Goal: Information Seeking & Learning: Learn about a topic

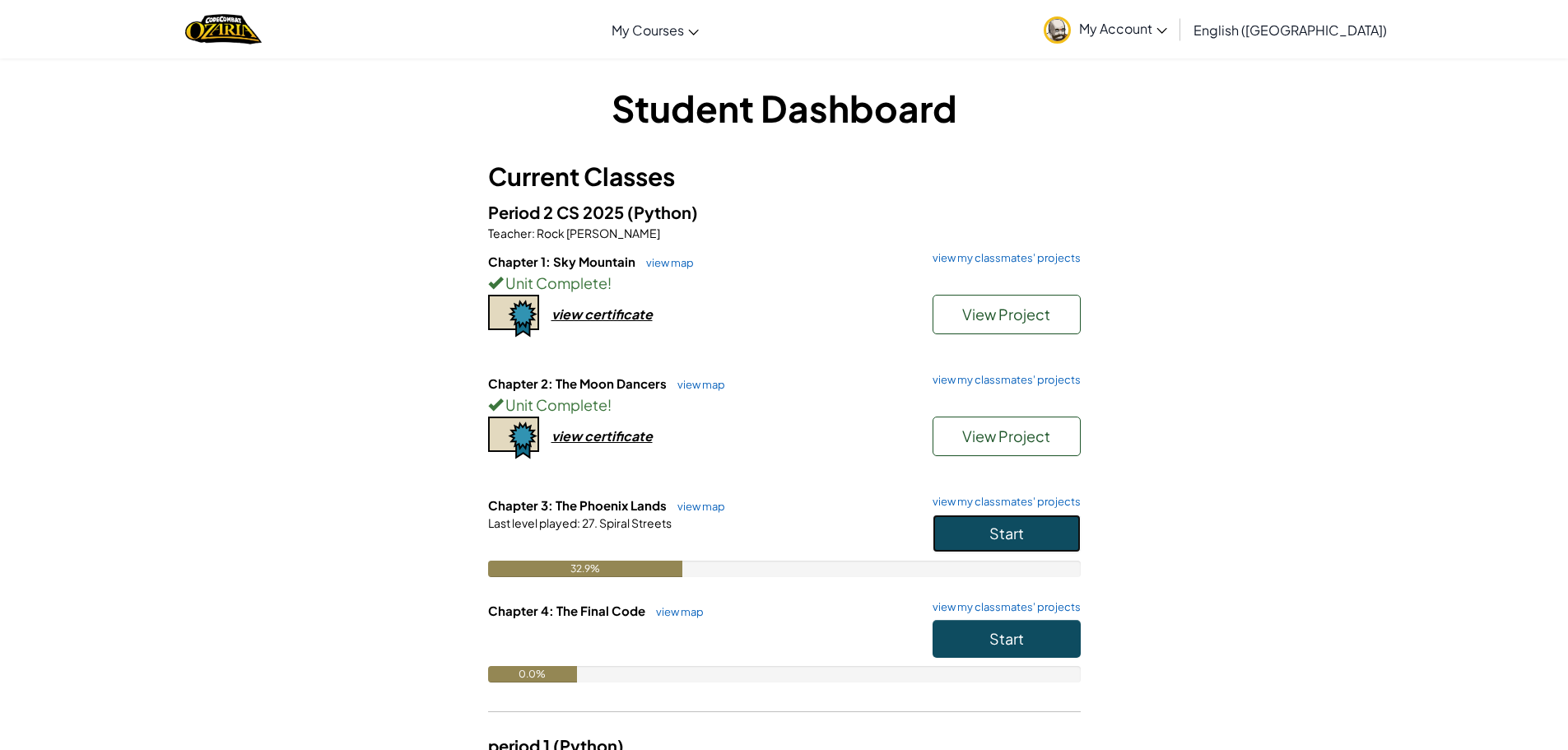
click at [968, 522] on button "Start" at bounding box center [1007, 534] width 148 height 38
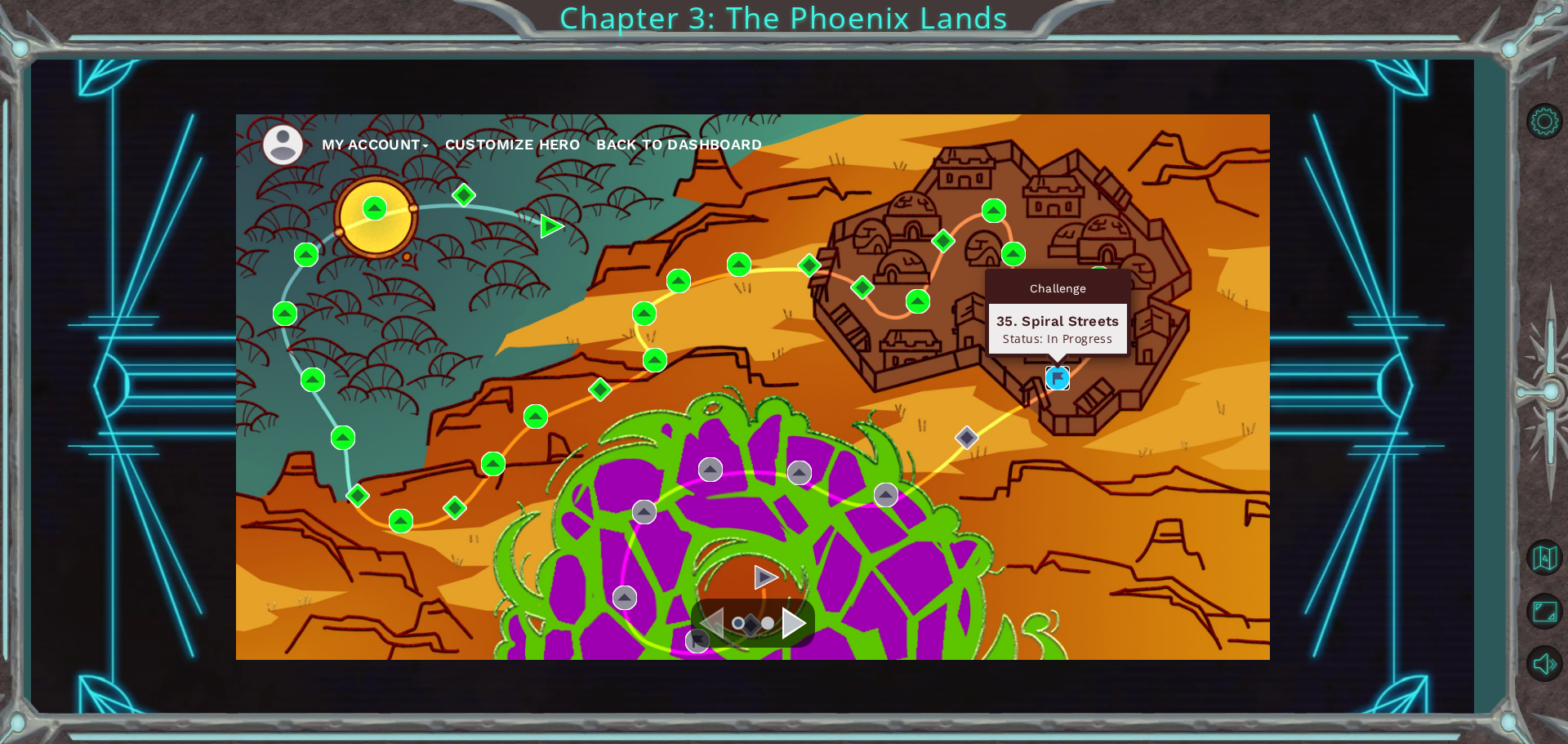
click at [1059, 378] on img at bounding box center [1057, 379] width 25 height 25
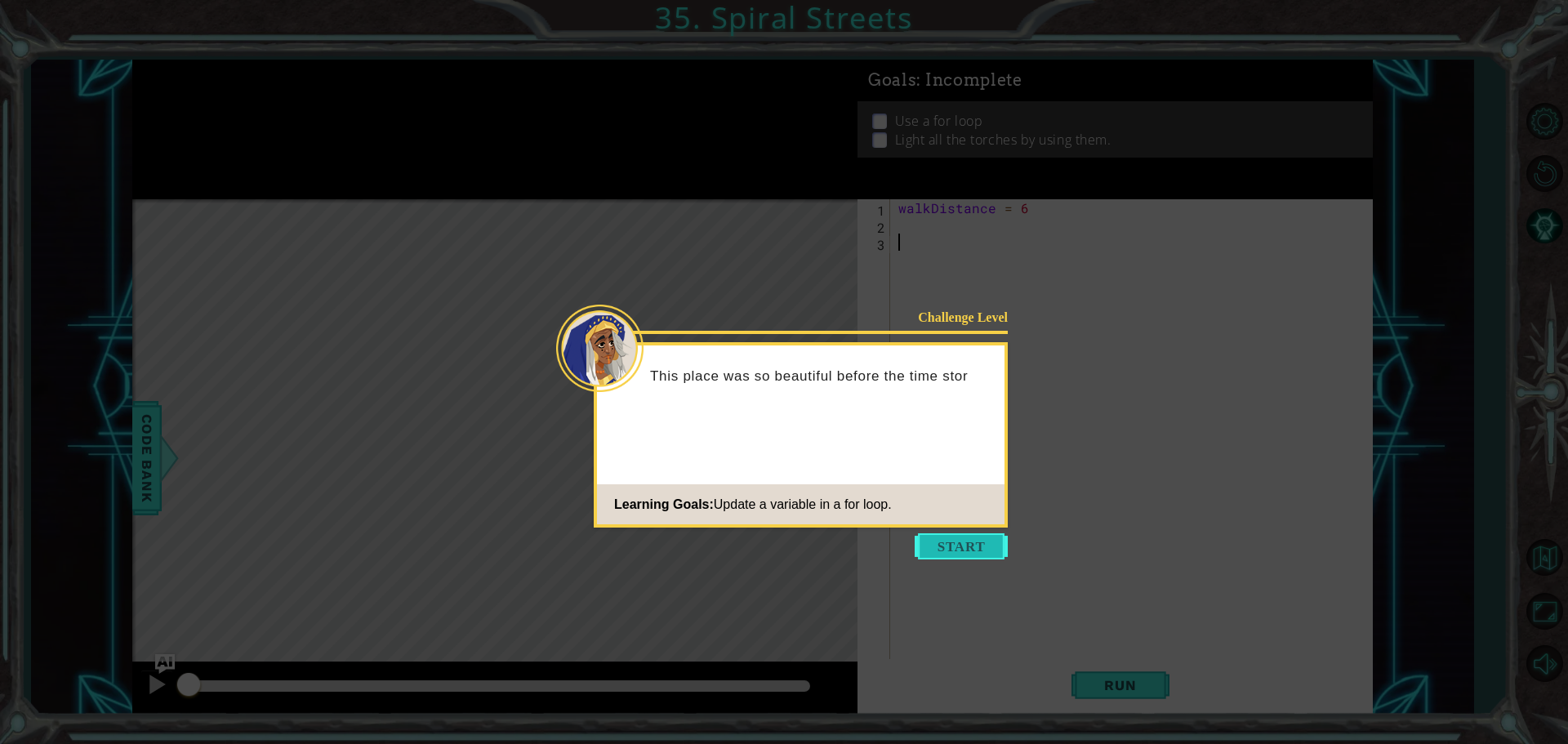
click at [926, 548] on button "Start" at bounding box center [961, 546] width 93 height 26
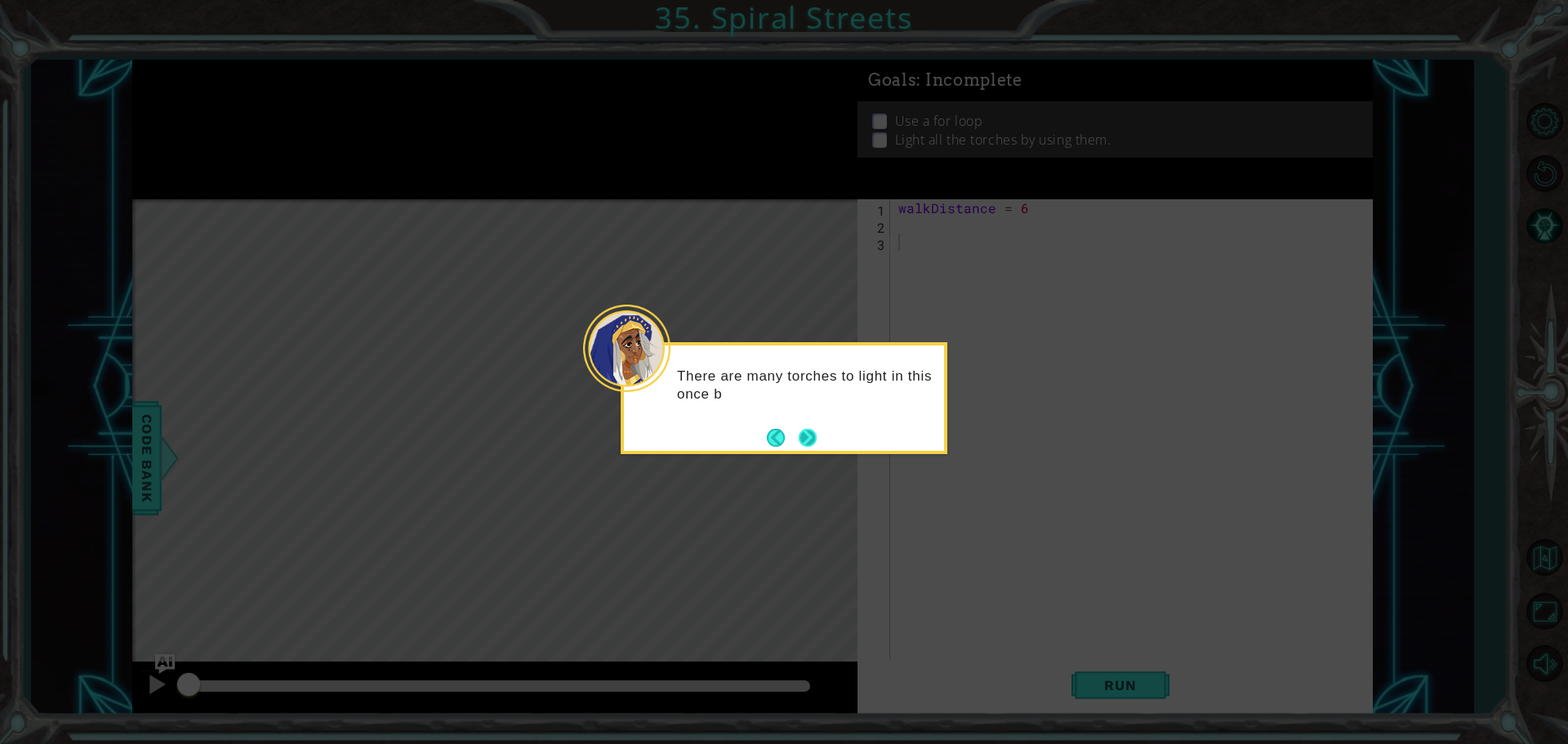
click at [803, 432] on button "Next" at bounding box center [807, 437] width 19 height 19
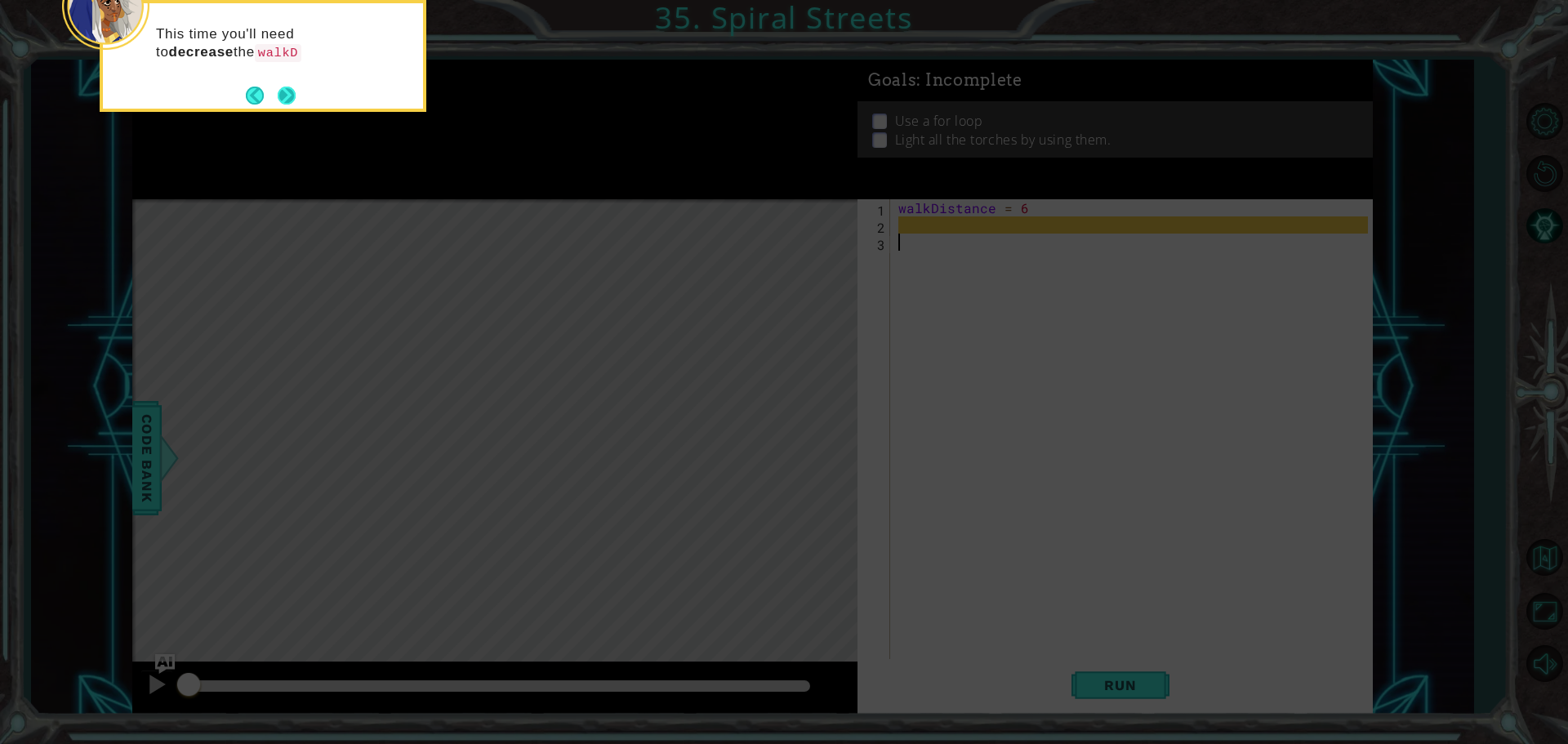
click at [289, 87] on button "Next" at bounding box center [286, 96] width 18 height 18
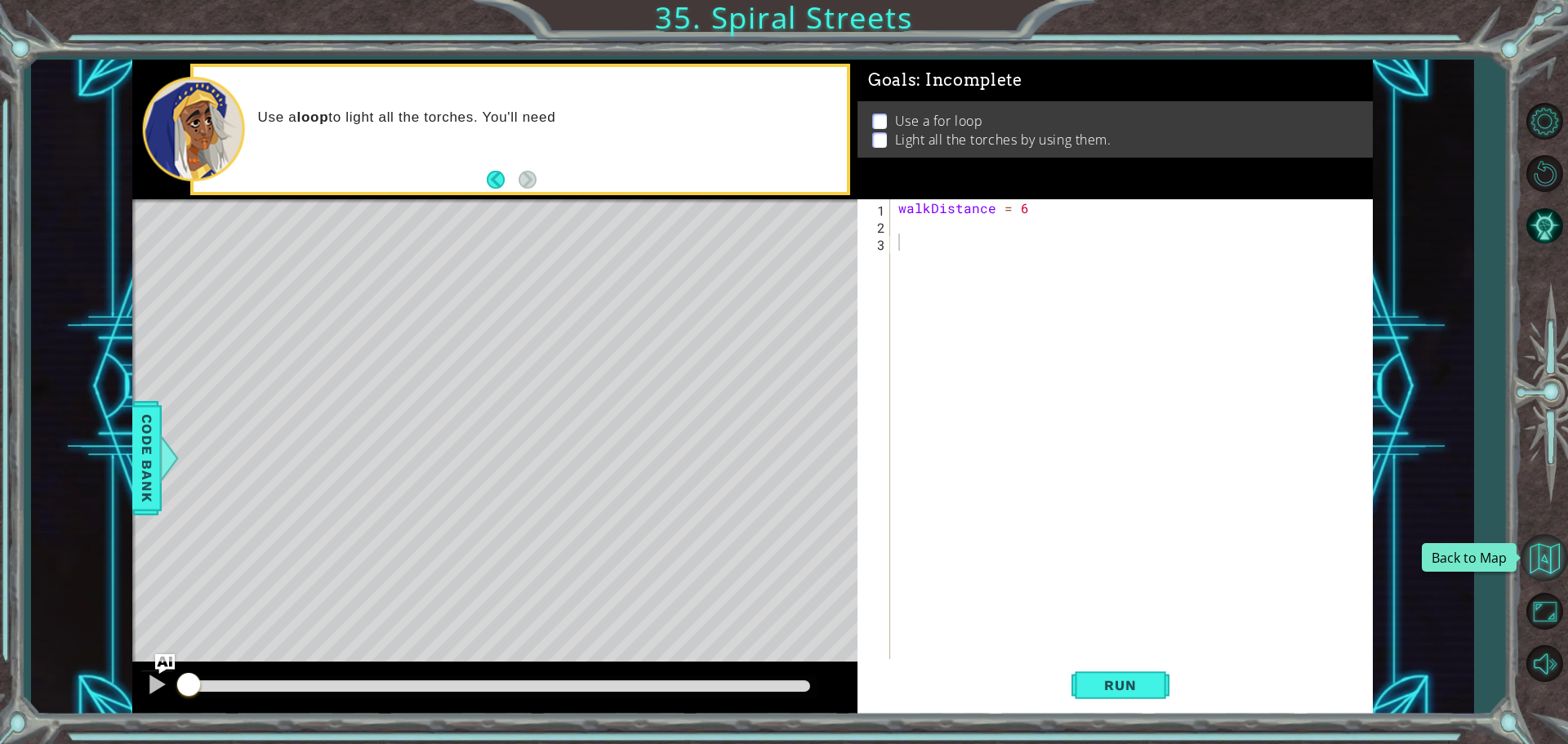
click at [1533, 544] on button "Back to Map" at bounding box center [1543, 557] width 47 height 47
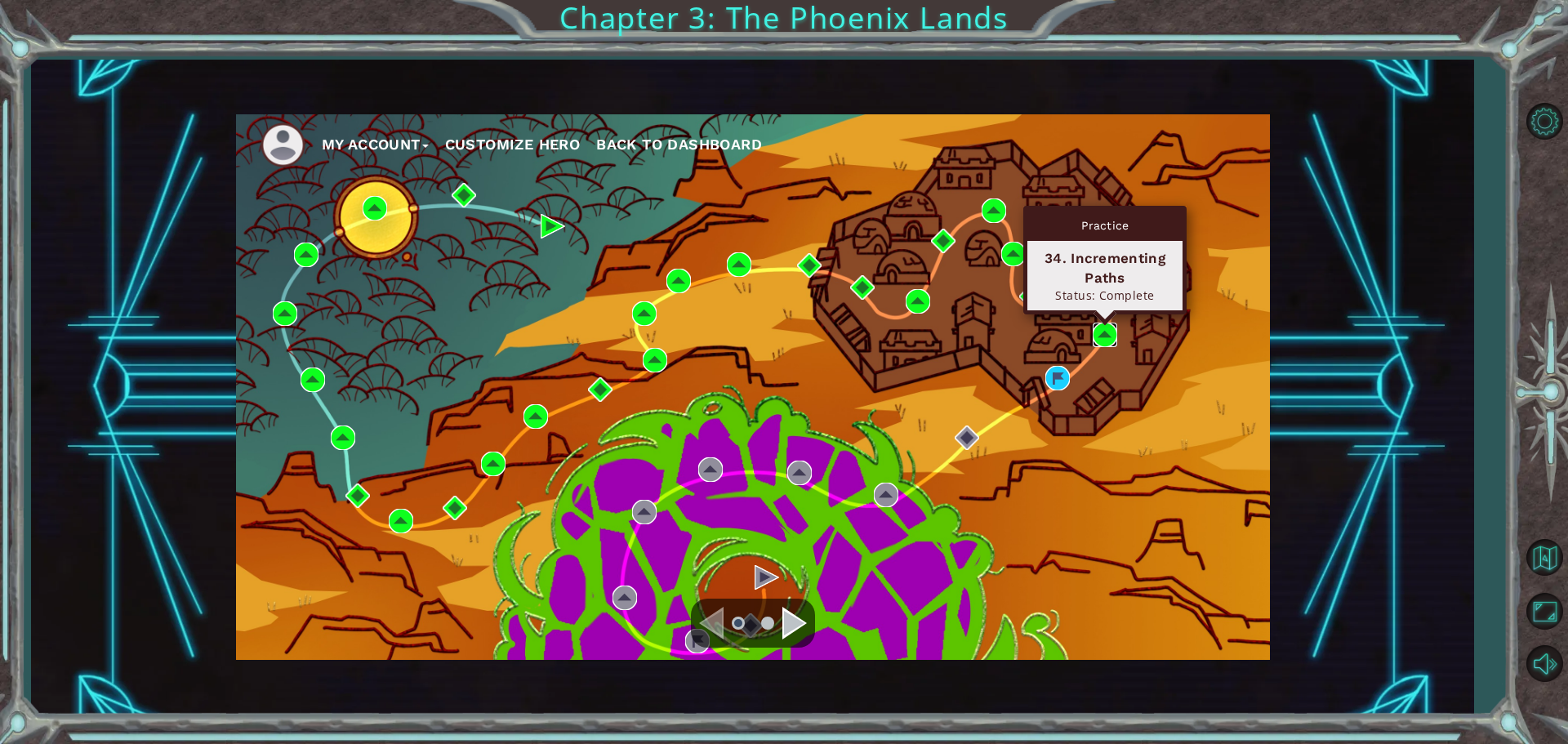
click at [1110, 327] on img at bounding box center [1105, 335] width 25 height 25
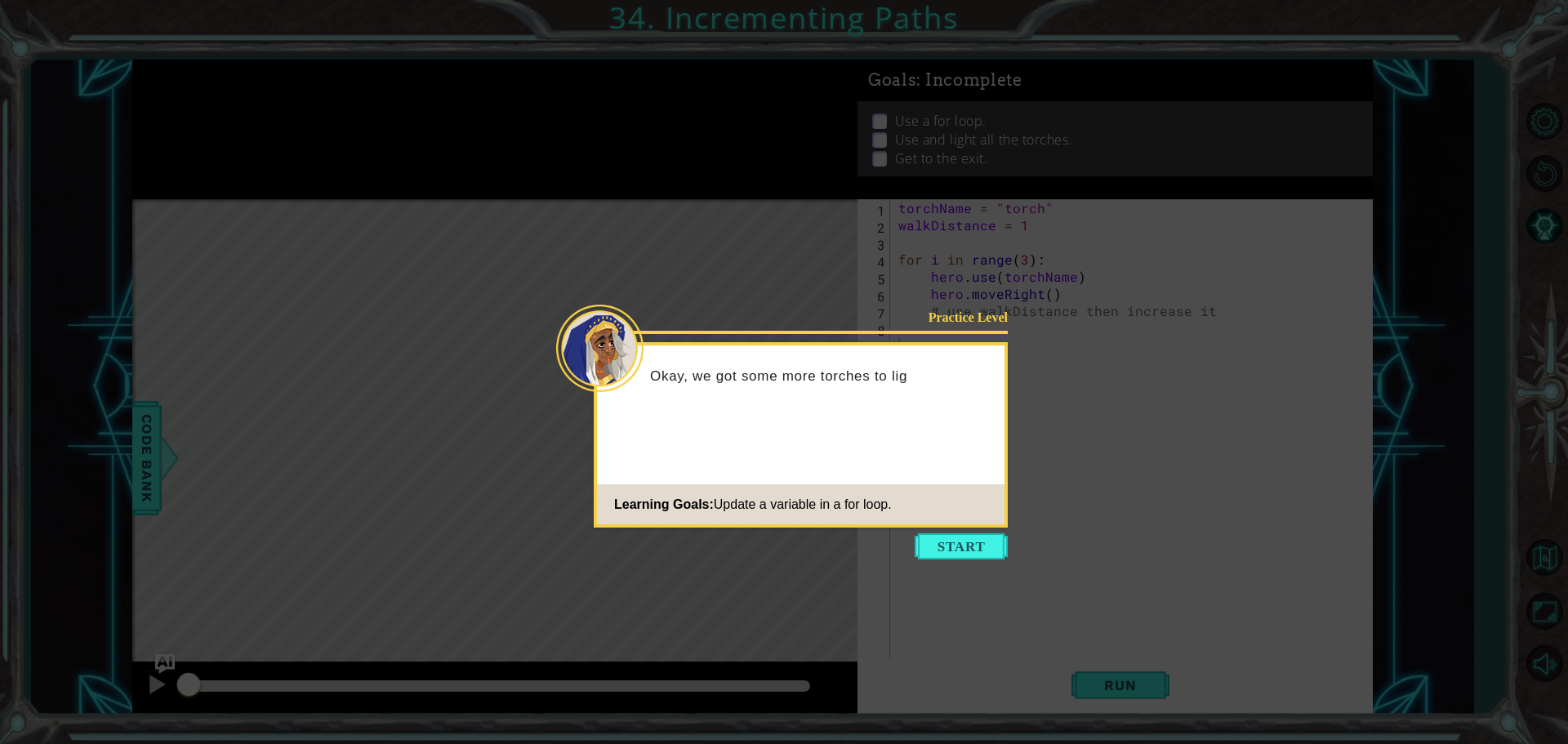
click at [978, 545] on button "Start" at bounding box center [961, 546] width 93 height 26
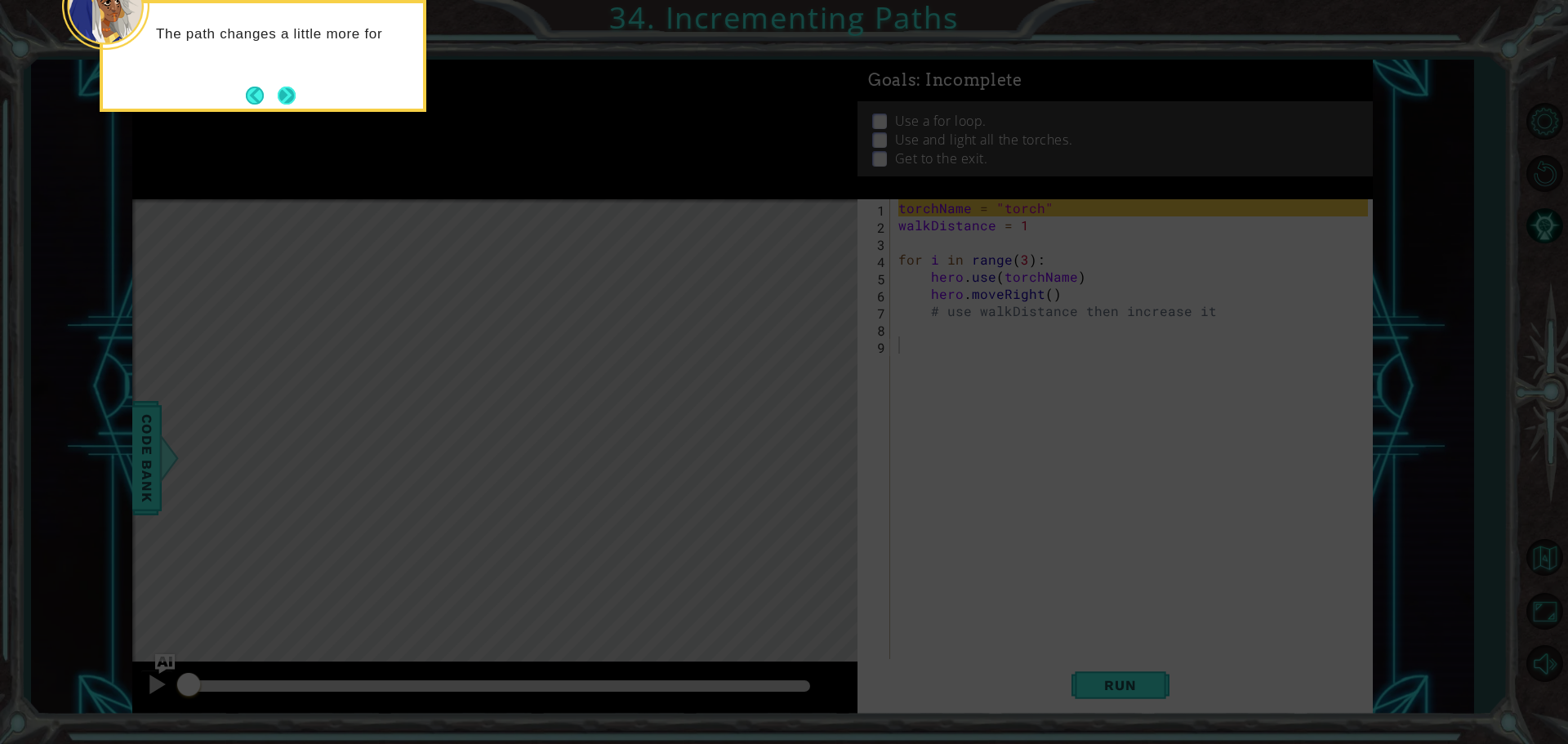
click at [285, 87] on button "Next" at bounding box center [286, 96] width 18 height 18
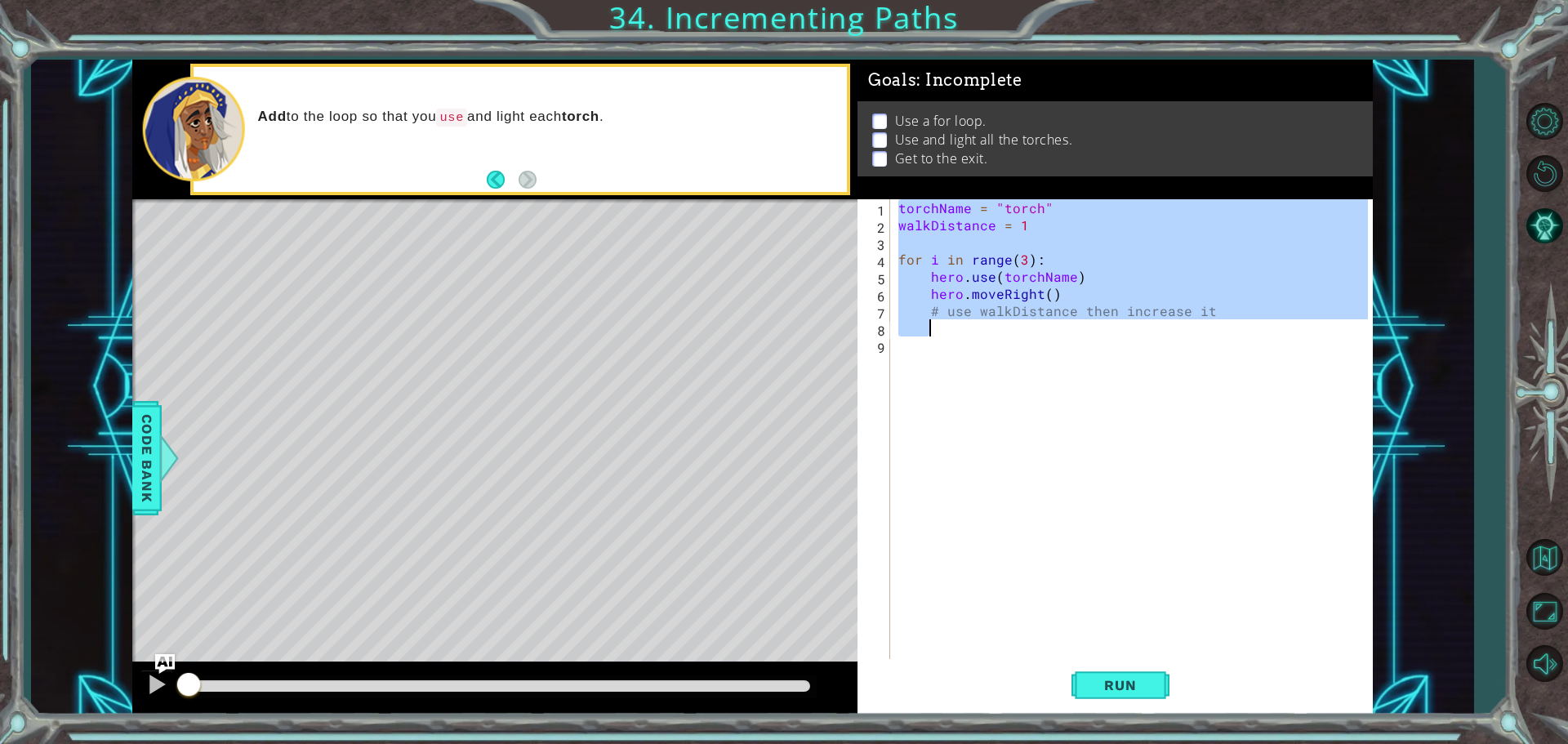
drag, startPoint x: 897, startPoint y: 210, endPoint x: 1334, endPoint y: 372, distance: 466.1
click at [1334, 372] on div "torchName = "torch" walkDistance = 1 for i in range ( 3 ) : hero . use ( torchN…" at bounding box center [1135, 448] width 481 height 497
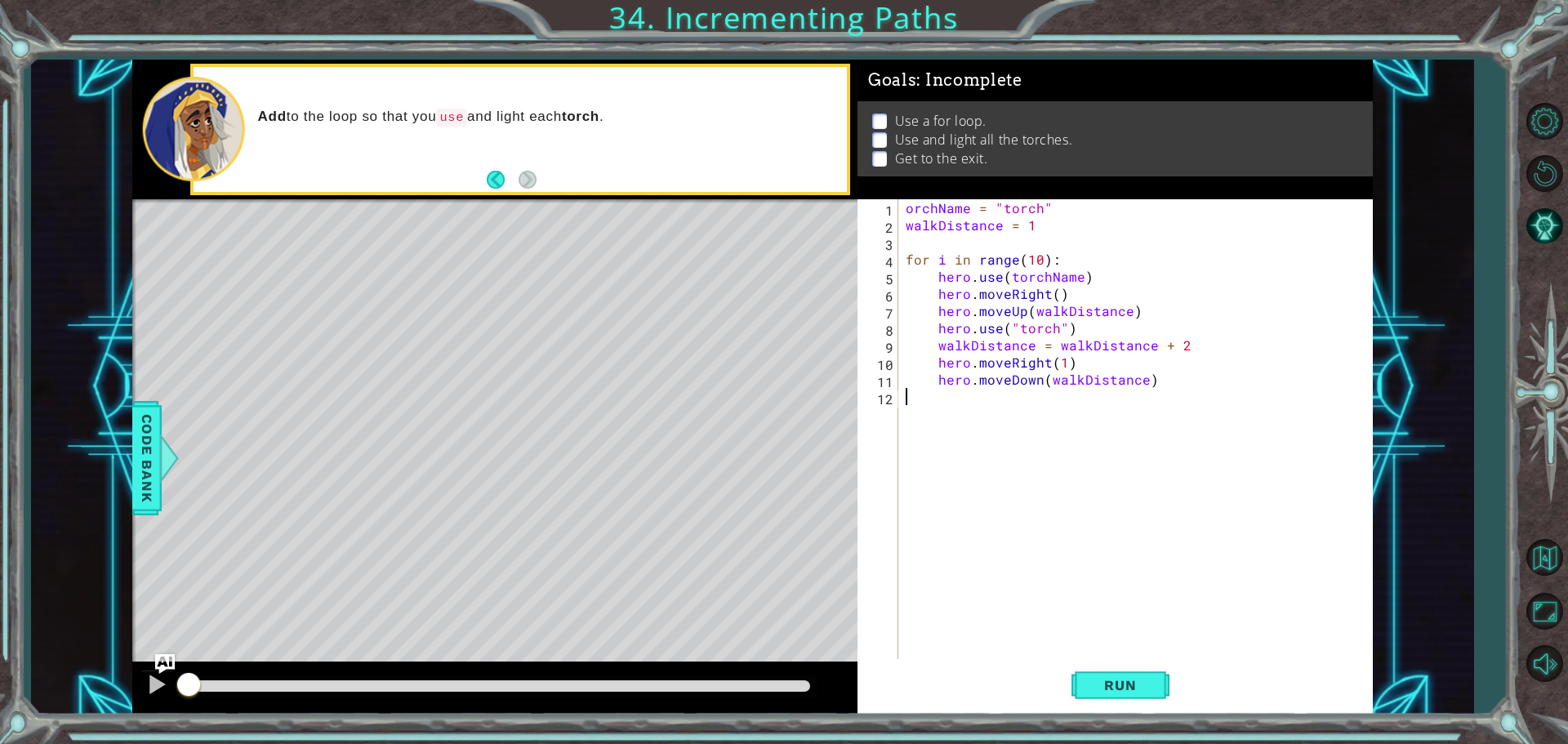
click at [901, 210] on div "1 2 3 4 5 6 7 8 9 10 11 12 orchName = "torch" walkDistance = 1 for i in range (…" at bounding box center [1112, 431] width 511 height 463
click at [904, 209] on div "orchName = "torch" walkDistance = 1 for i in range ( 10 ) : hero . use ( torchN…" at bounding box center [1139, 448] width 473 height 497
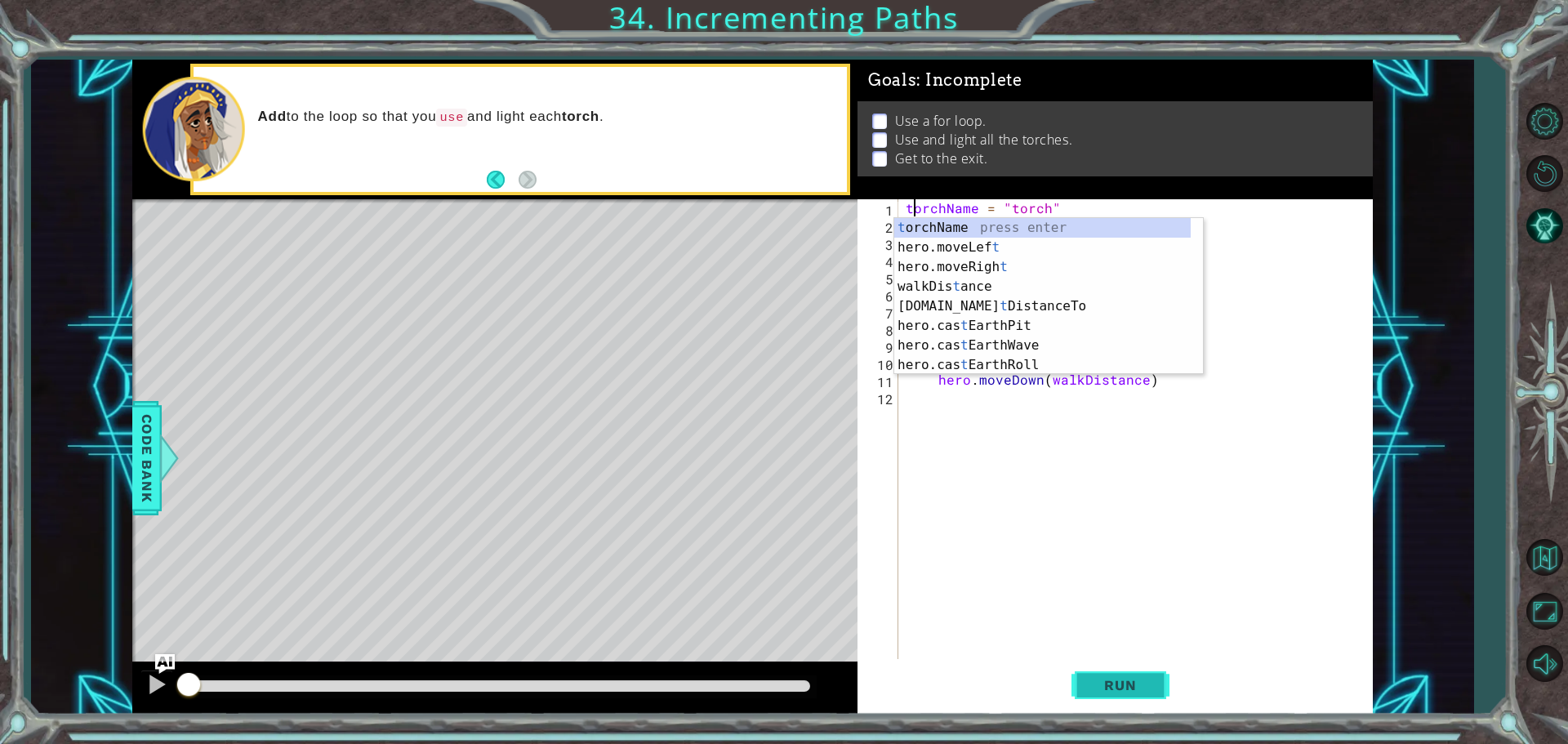
type textarea "torchName = "torch""
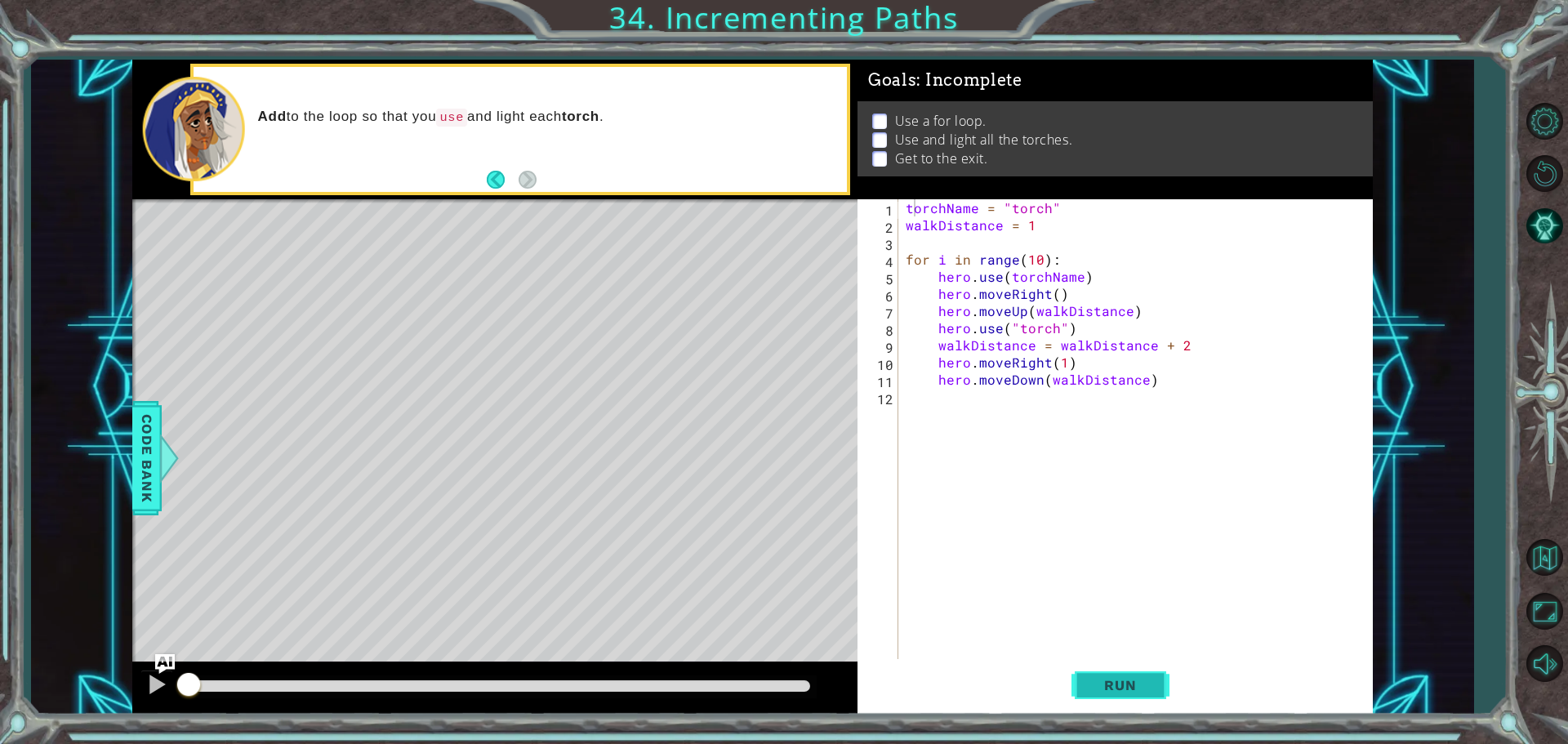
click at [1116, 700] on button "Run" at bounding box center [1120, 685] width 98 height 51
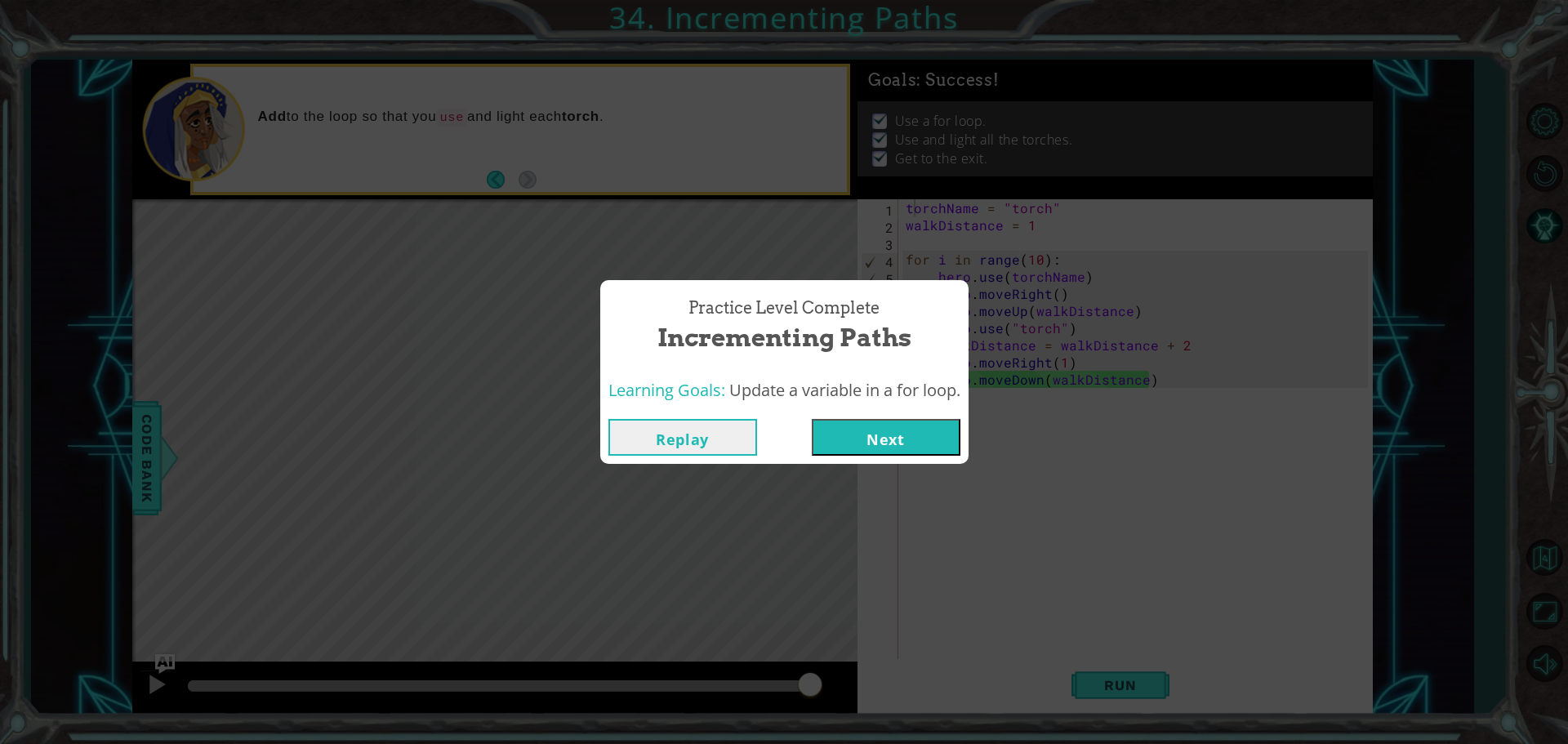
click at [857, 461] on div "Replay Next" at bounding box center [784, 437] width 368 height 53
click at [870, 441] on button "Next" at bounding box center [886, 437] width 149 height 36
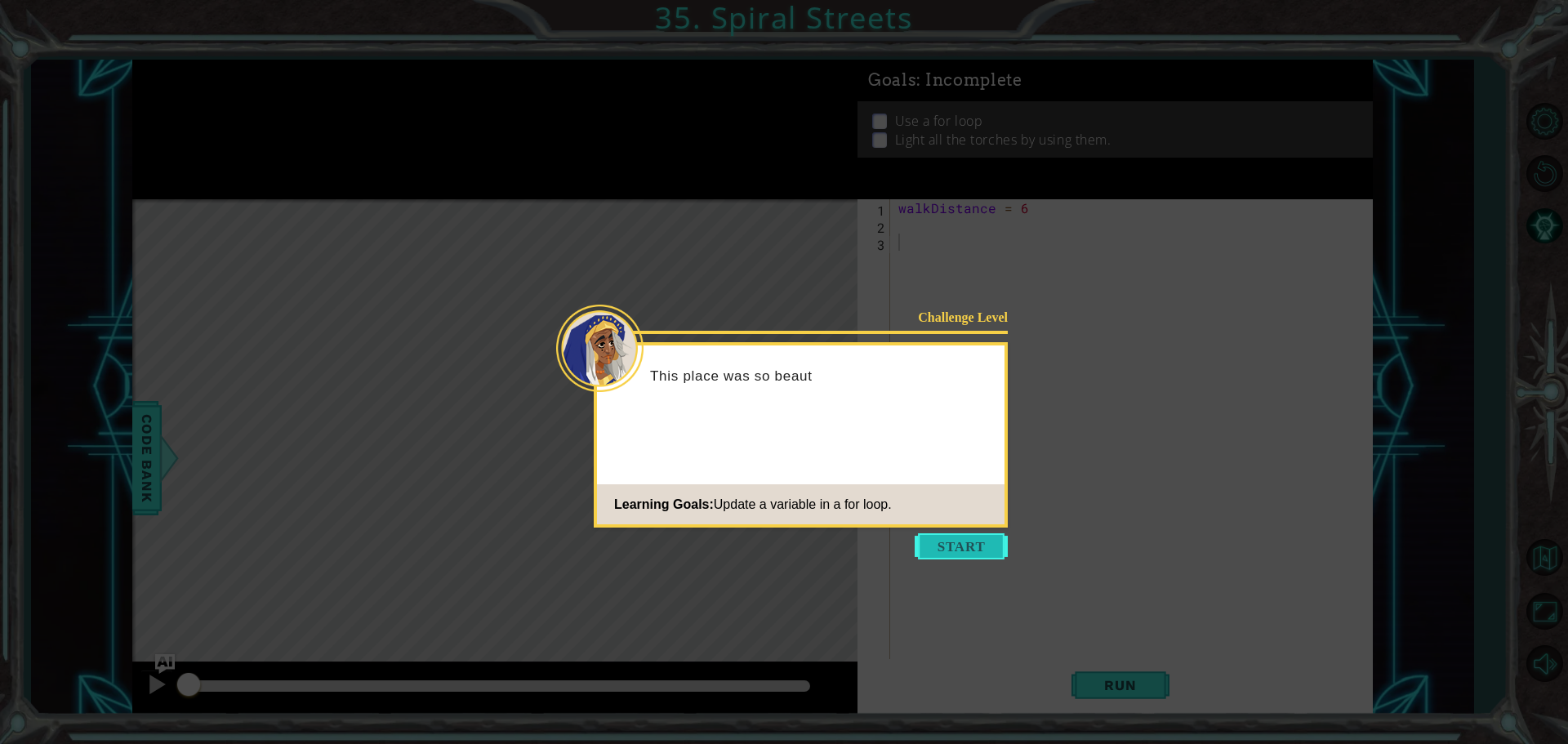
click at [979, 544] on button "Start" at bounding box center [961, 546] width 93 height 26
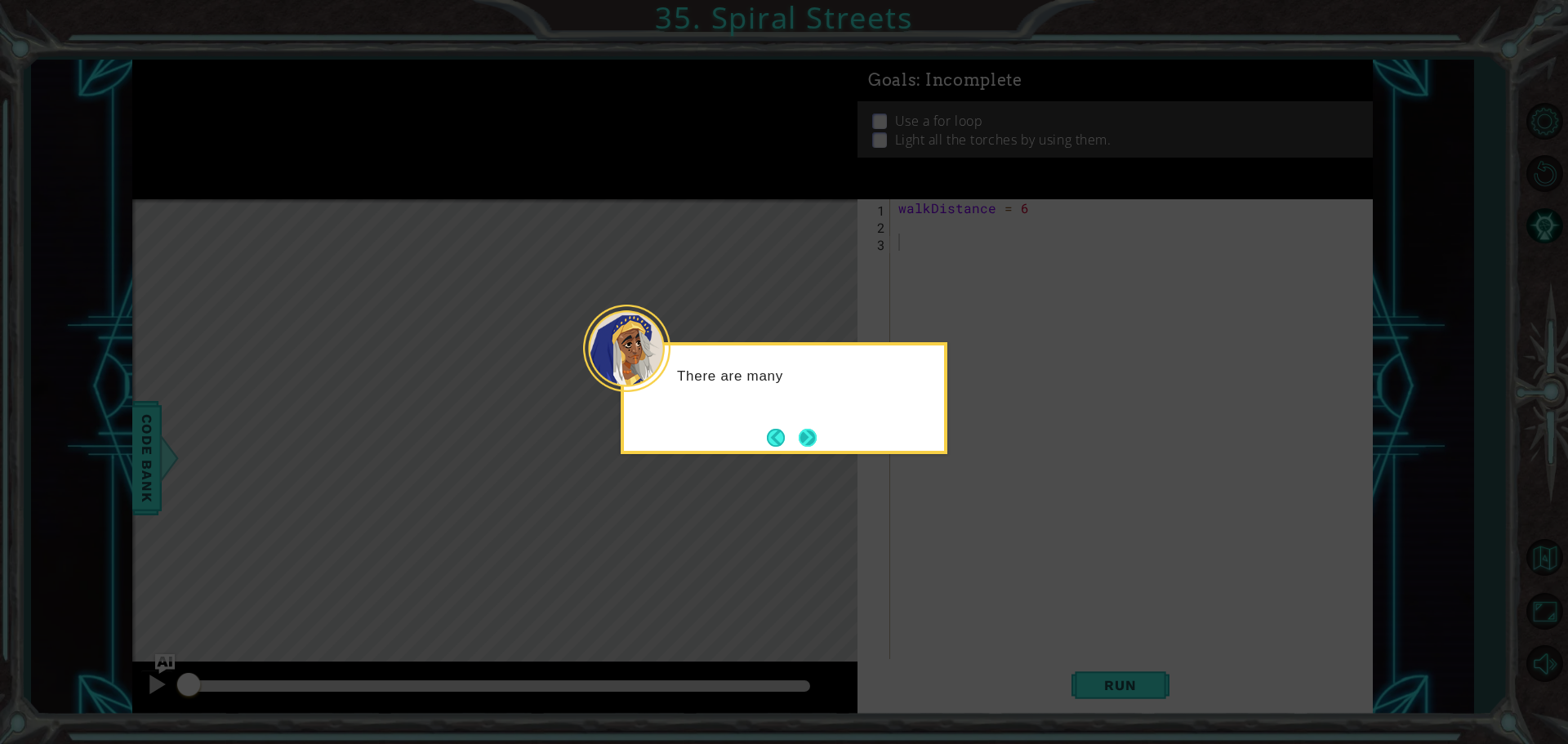
click at [807, 430] on button "Next" at bounding box center [807, 437] width 27 height 27
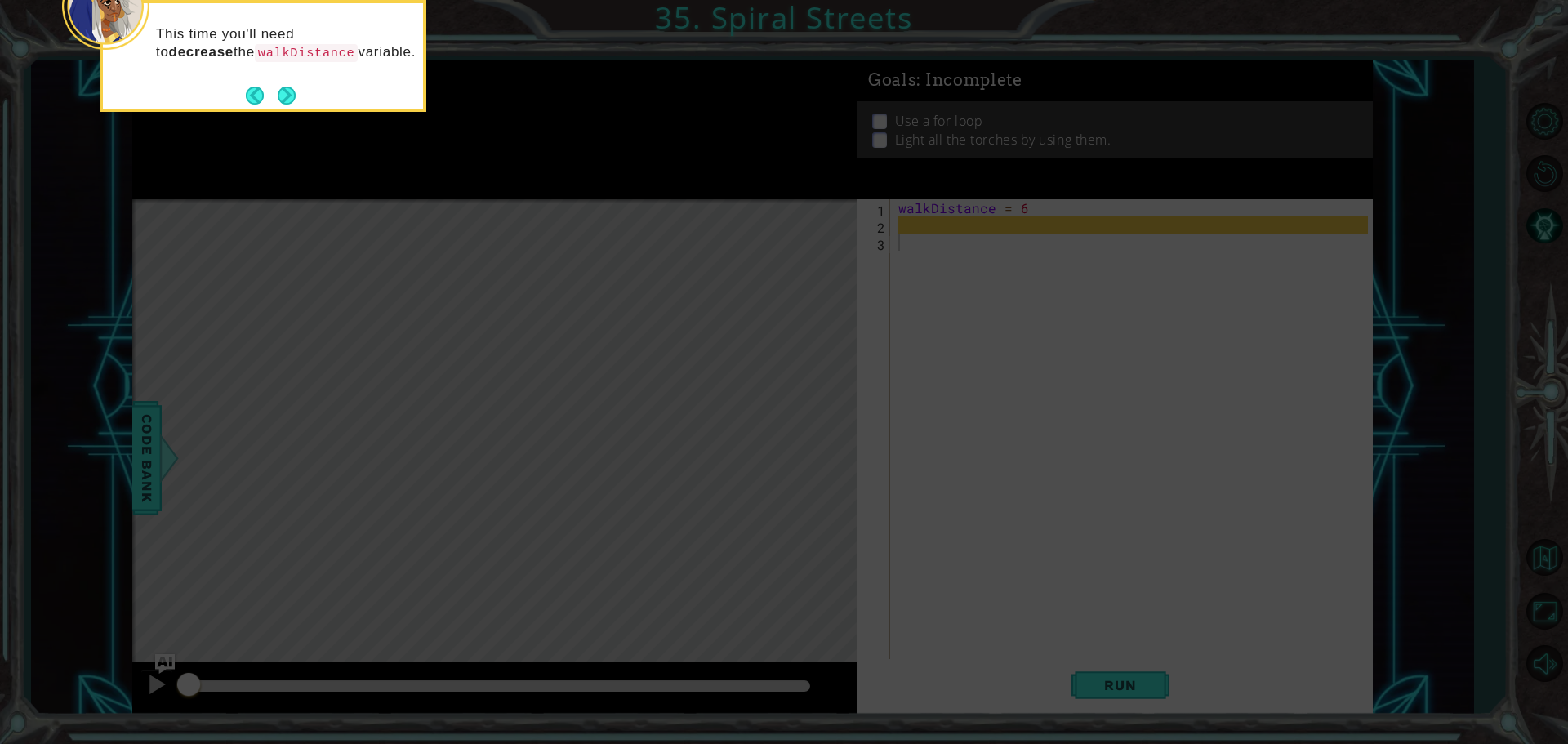
click at [295, 106] on div "This time you'll need to decrease the walkDistance variable." at bounding box center [262, 56] width 326 height 112
click at [287, 94] on button "Next" at bounding box center [286, 96] width 18 height 18
